Goal: Find specific page/section

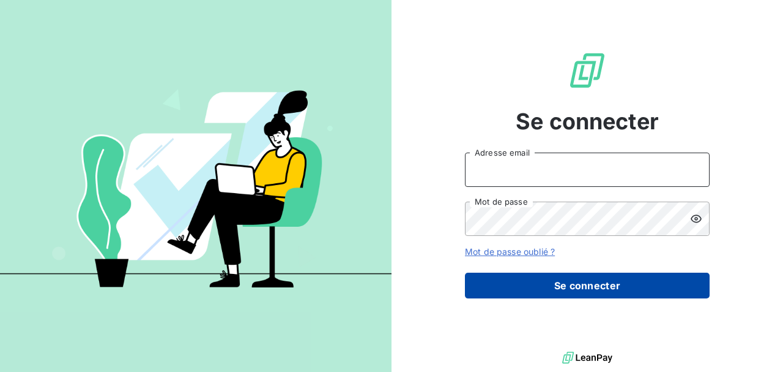
type input "[PERSON_NAME][EMAIL_ADDRESS][DOMAIN_NAME]"
click at [633, 288] on button "Se connecter" at bounding box center [587, 285] width 245 height 26
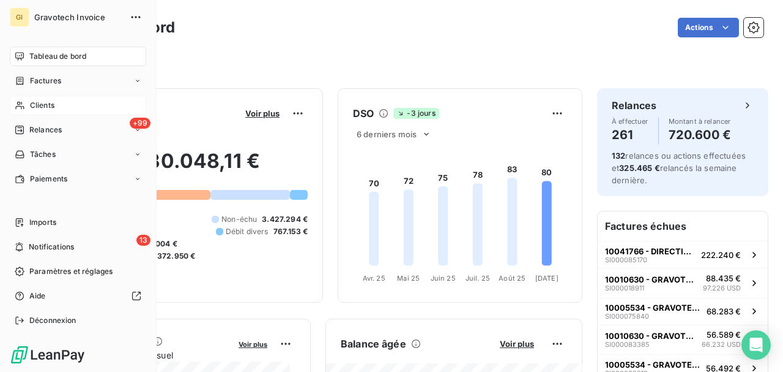
click at [43, 111] on div "Clients" at bounding box center [78, 105] width 136 height 20
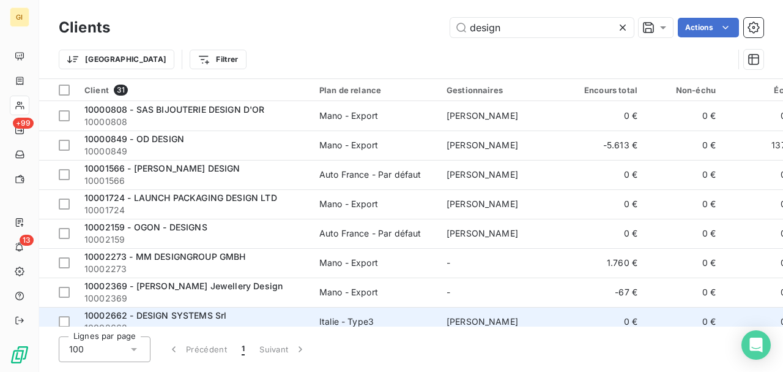
type input "design"
click at [206, 316] on span "10002662 - DESIGN SYSTEMS Srl" at bounding box center [155, 315] width 142 height 10
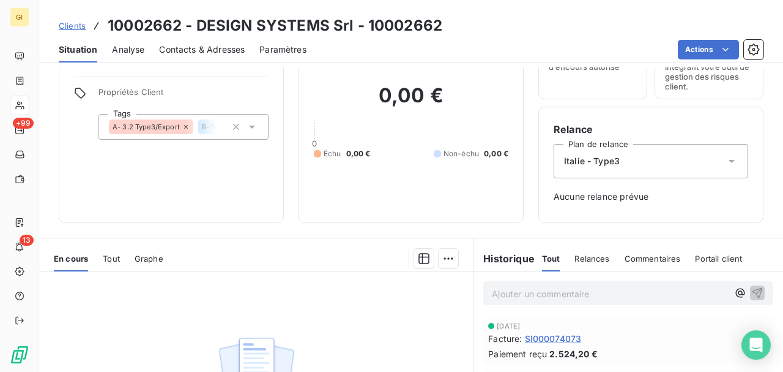
scroll to position [163, 0]
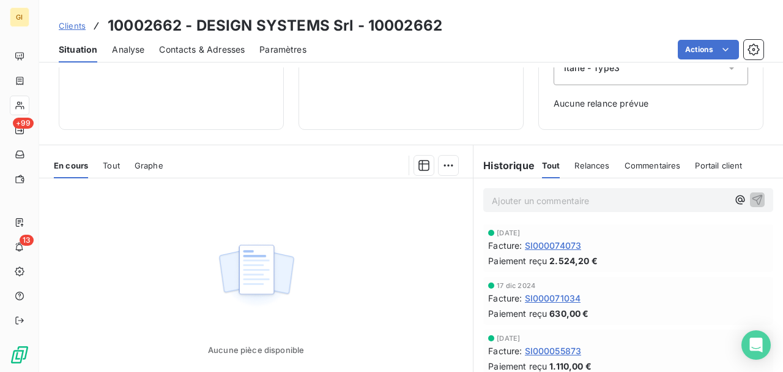
click at [572, 244] on span "SI000074073" at bounding box center [553, 245] width 57 height 13
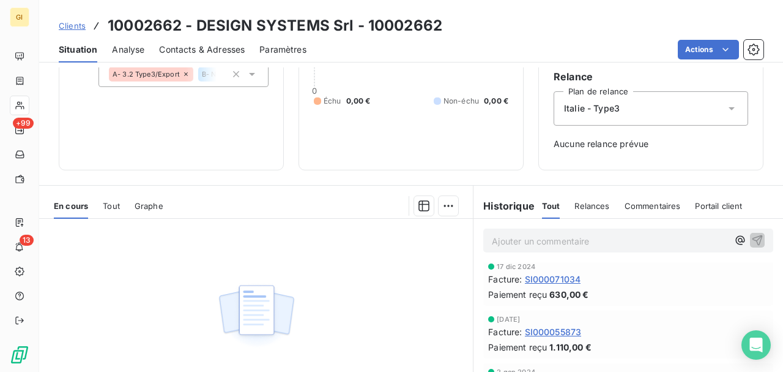
scroll to position [40, 0]
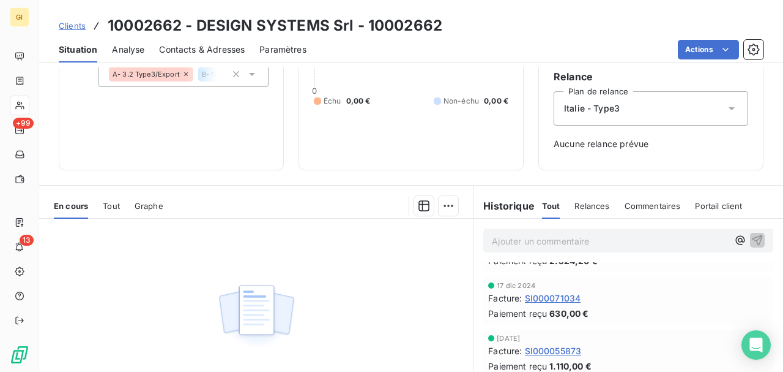
click at [561, 297] on span "SI000071034" at bounding box center [553, 297] width 56 height 13
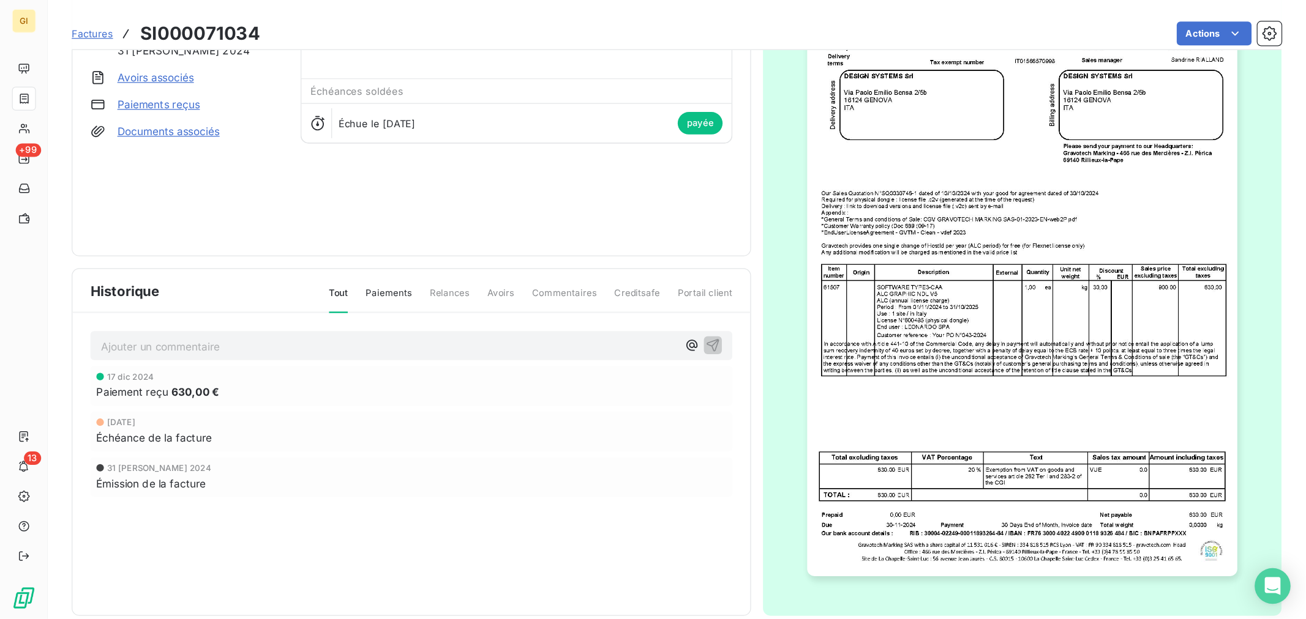
scroll to position [11, 0]
